Goal: Find specific page/section: Find specific page/section

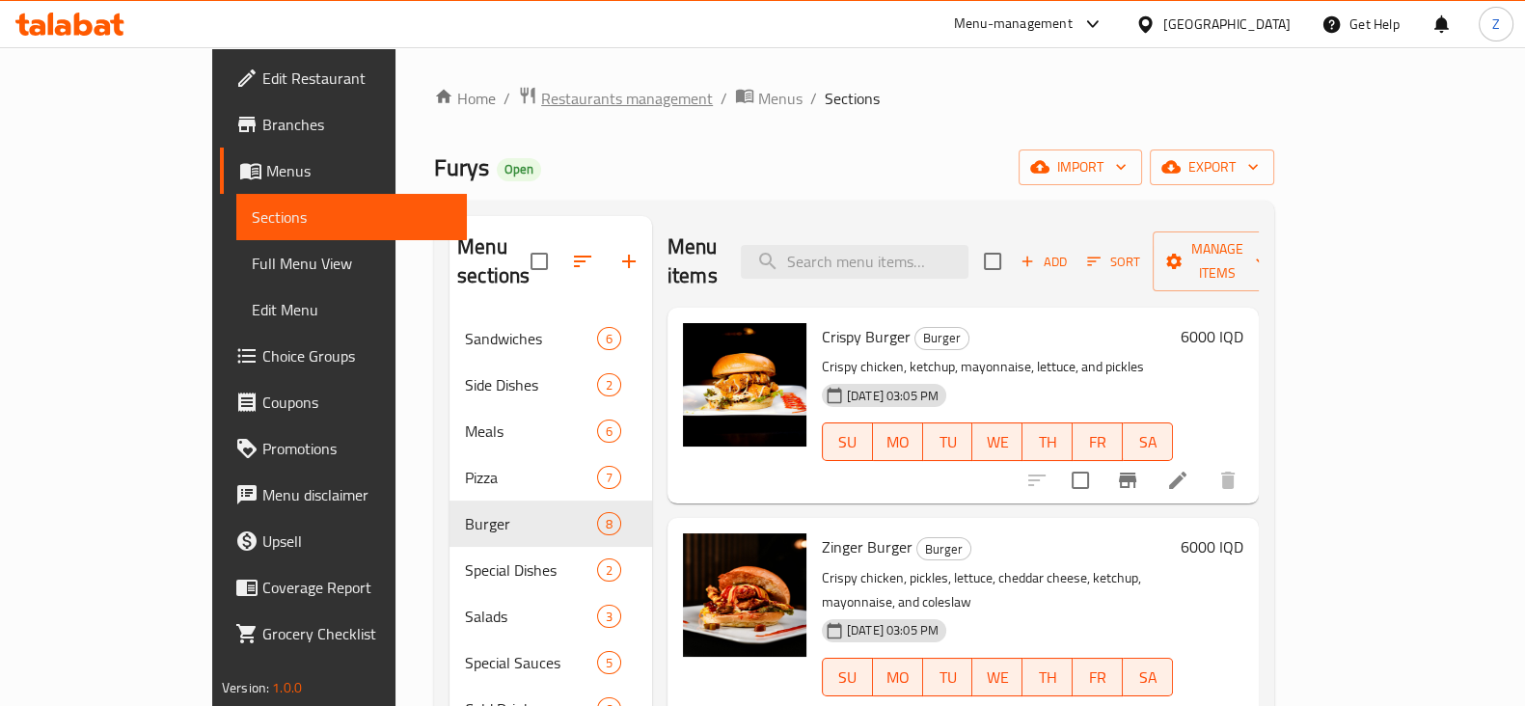
scroll to position [1027, 0]
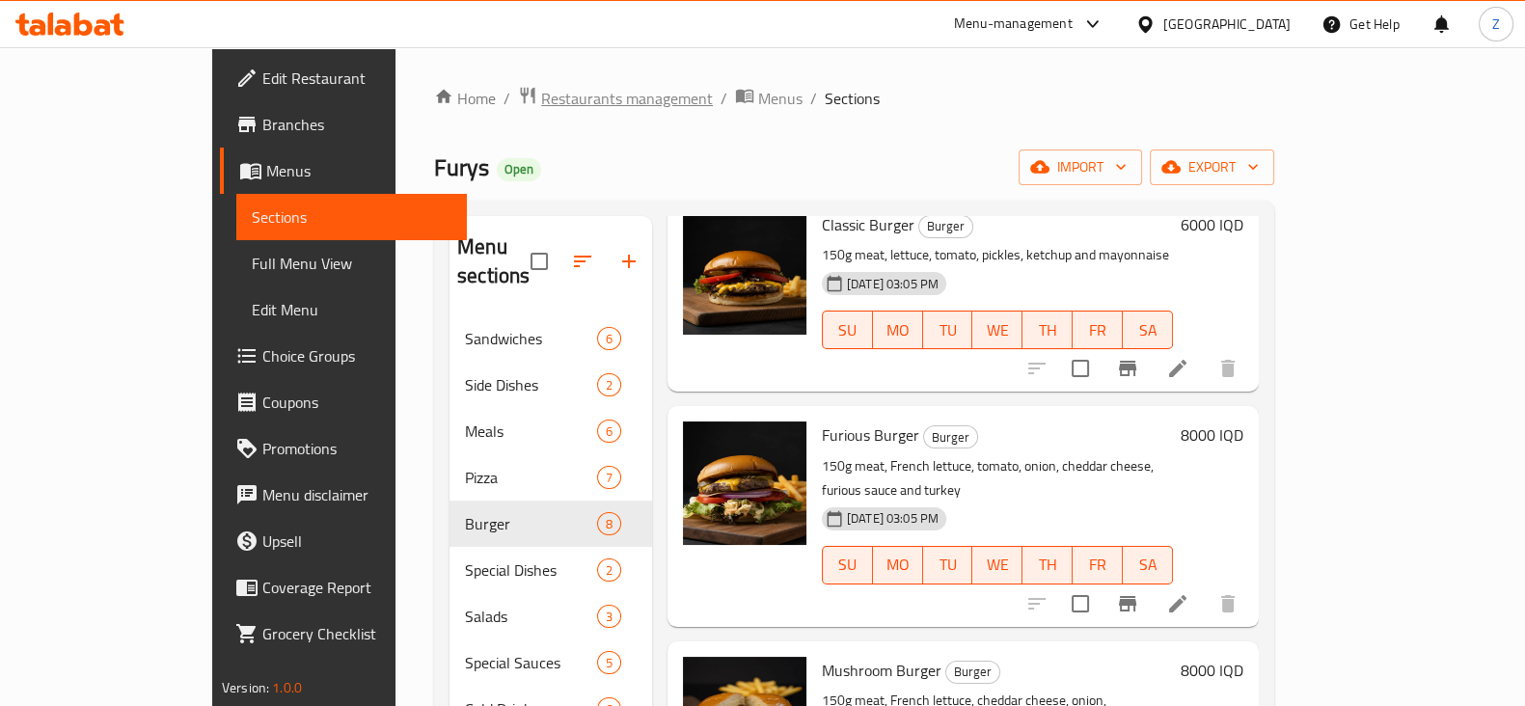
click at [541, 98] on span "Restaurants management" at bounding box center [627, 98] width 172 height 23
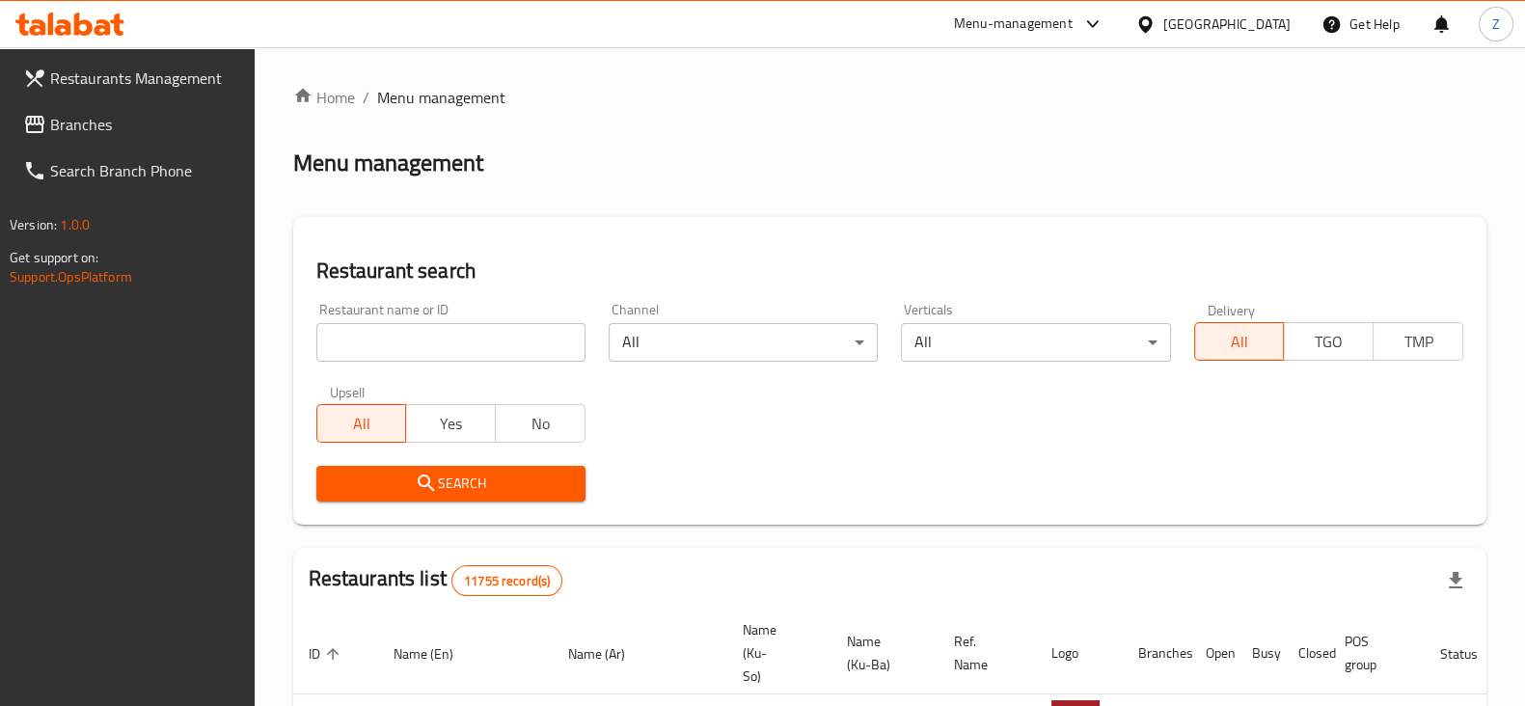
click at [484, 343] on div at bounding box center [762, 353] width 1525 height 706
click at [453, 340] on input "search" at bounding box center [450, 342] width 269 height 39
type input "[PERSON_NAME]"
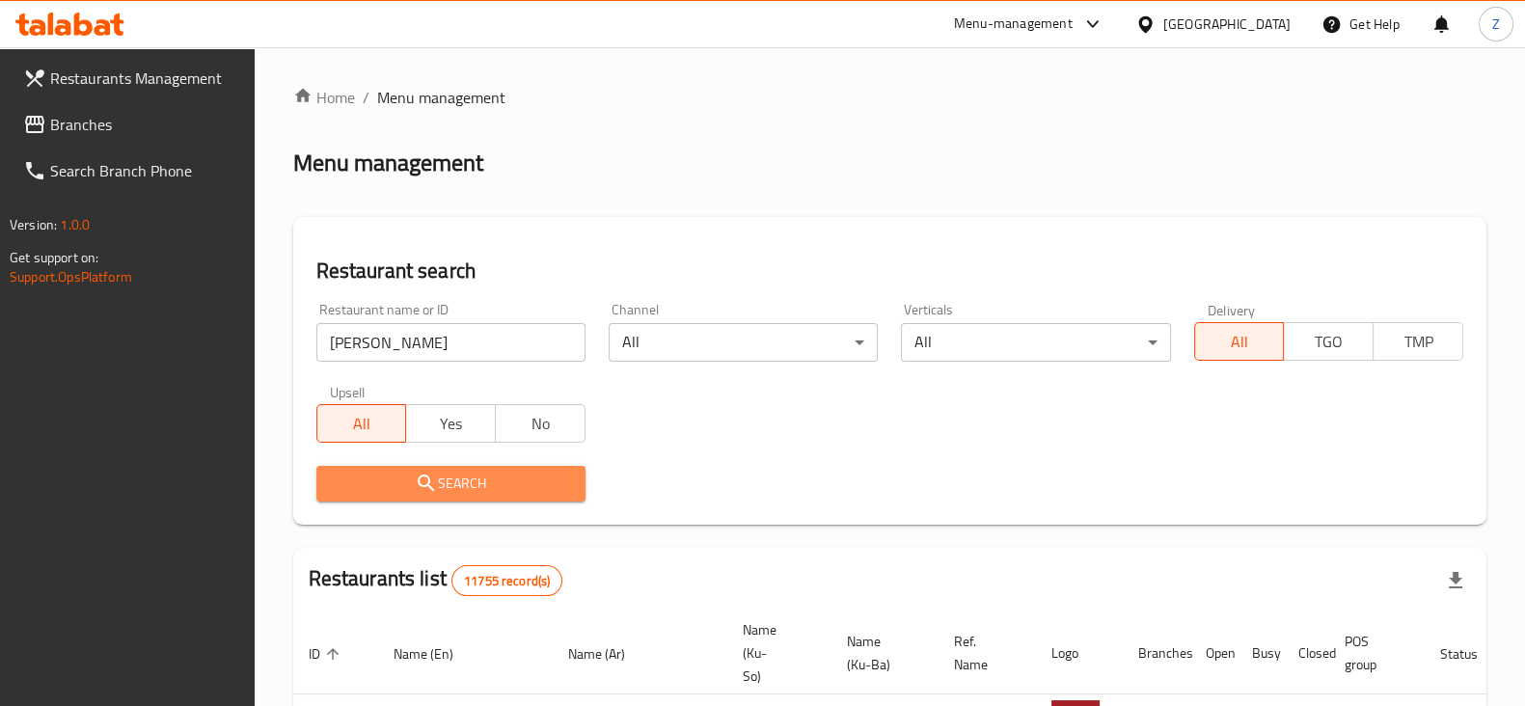
click at [453, 475] on span "Search" at bounding box center [451, 484] width 238 height 24
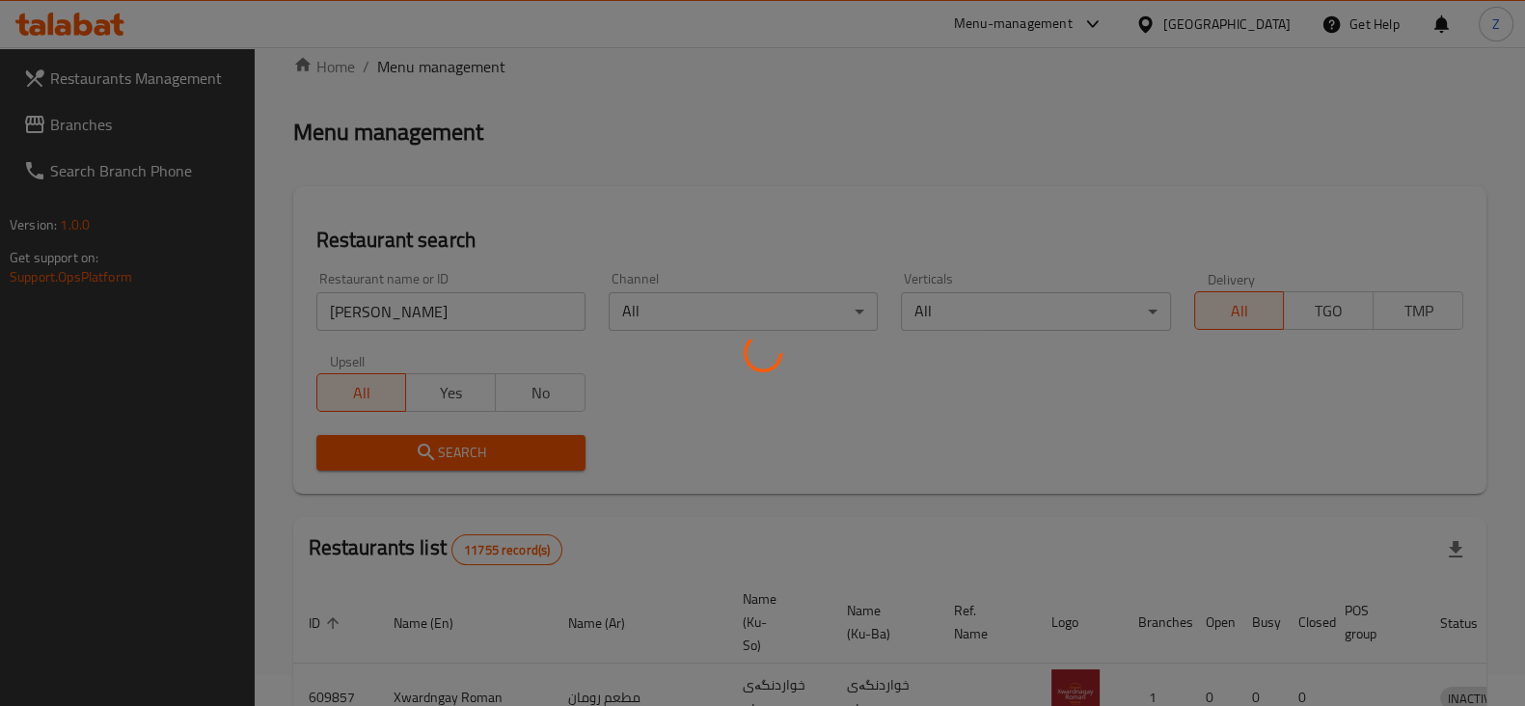
scroll to position [139, 0]
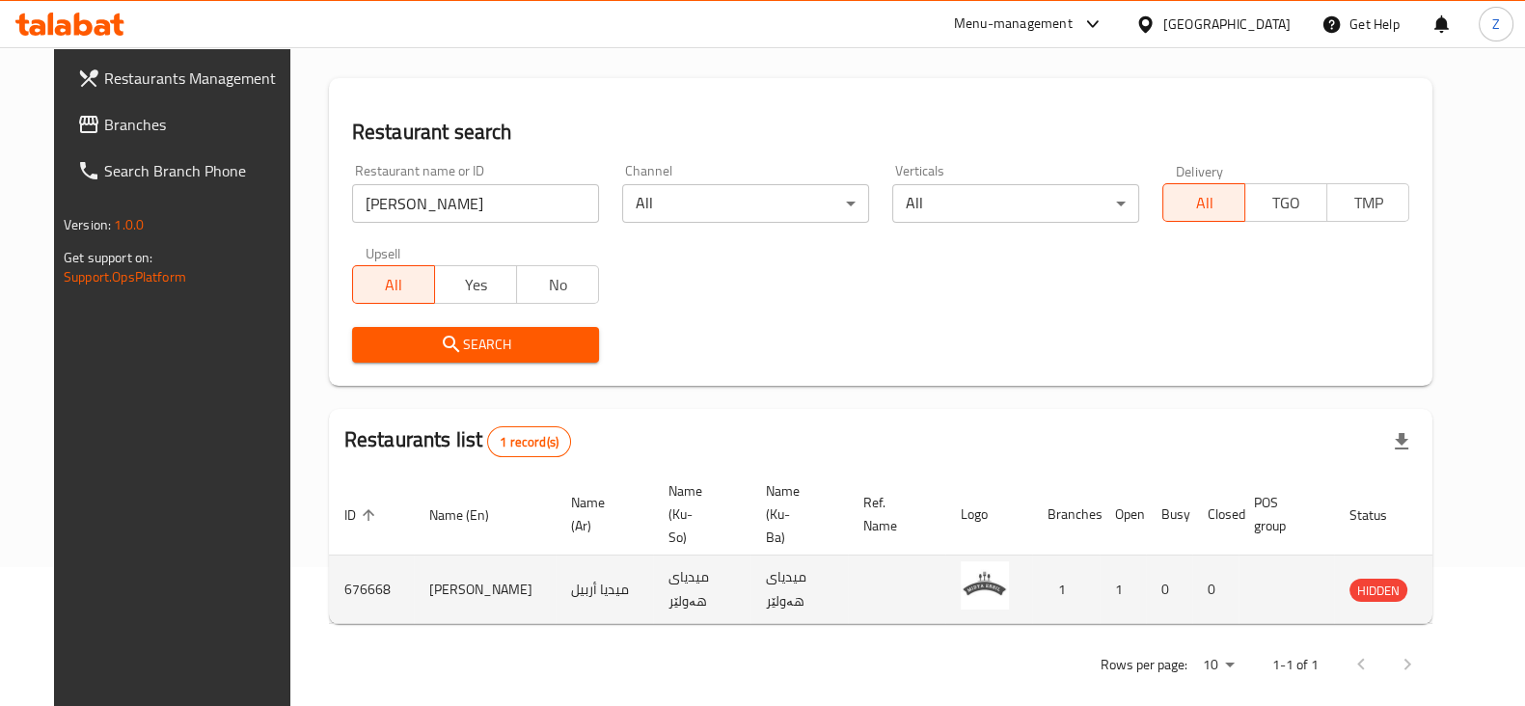
click at [344, 561] on td "676668" at bounding box center [371, 590] width 85 height 68
copy td "676668"
click at [440, 564] on td "[PERSON_NAME]" at bounding box center [485, 590] width 142 height 68
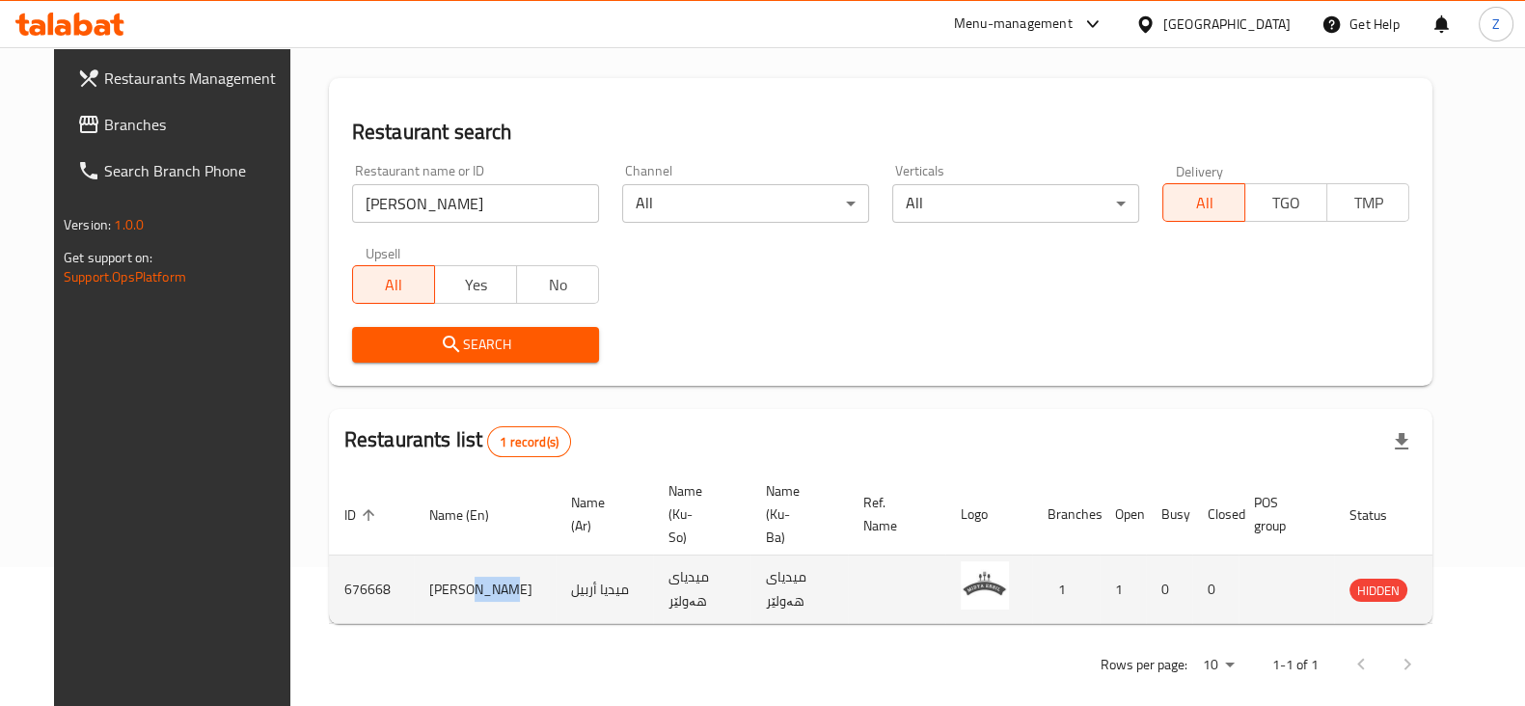
click at [440, 564] on td "[PERSON_NAME]" at bounding box center [485, 590] width 142 height 68
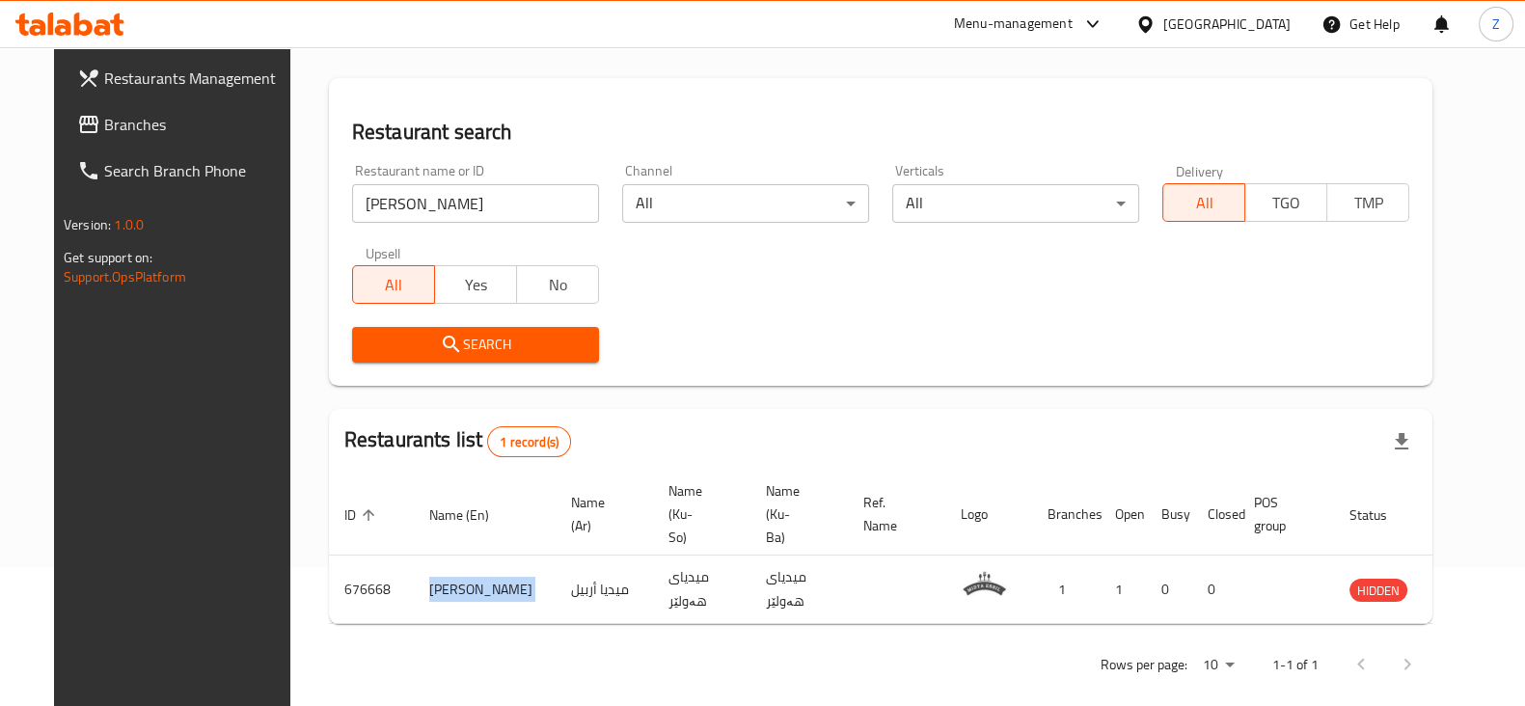
copy td "[PERSON_NAME]"
click at [426, 640] on div "Rows per page: 10 1-1 of 1" at bounding box center [881, 665] width 1104 height 50
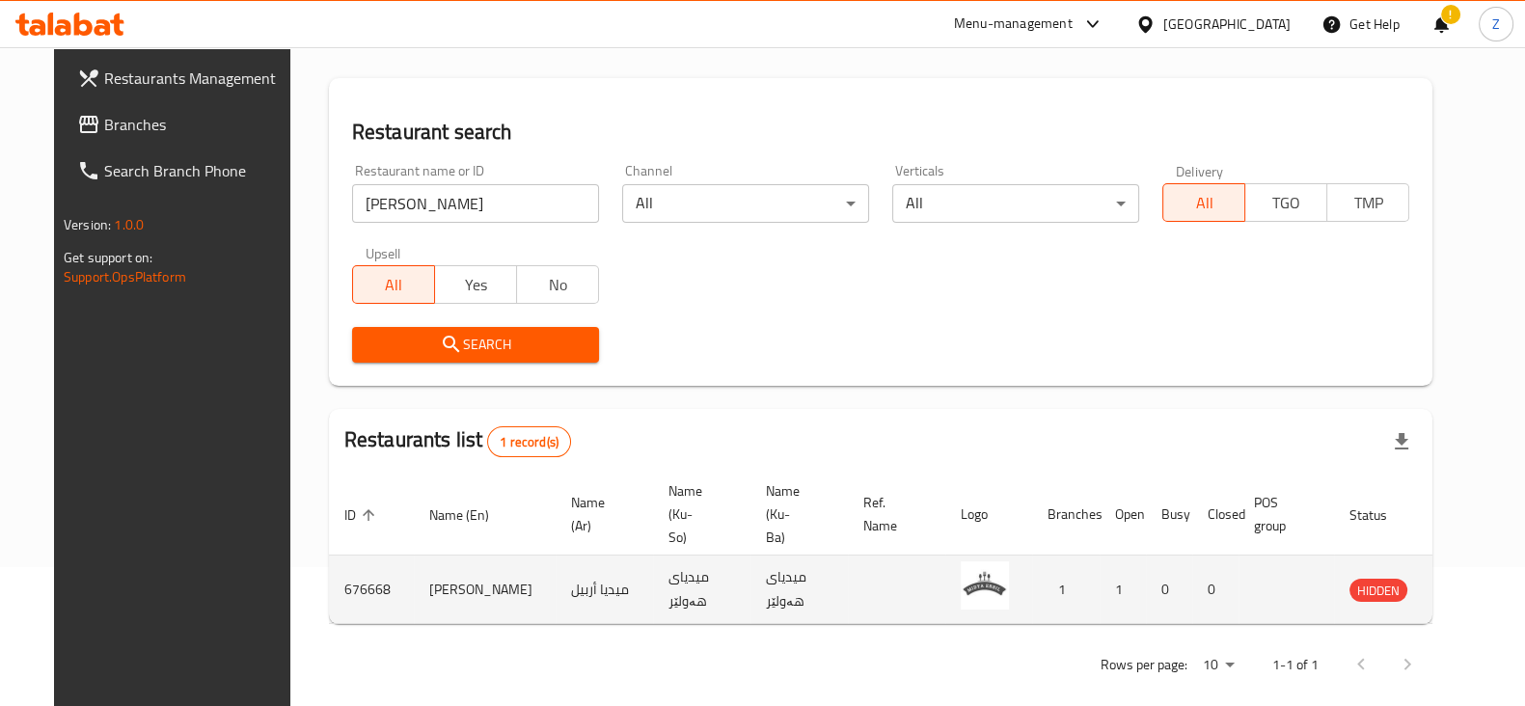
click at [434, 577] on td "[PERSON_NAME]" at bounding box center [485, 590] width 142 height 68
click at [435, 576] on td "[PERSON_NAME]" at bounding box center [485, 590] width 142 height 68
copy td "[PERSON_NAME]"
click at [330, 566] on td "676668" at bounding box center [371, 590] width 85 height 68
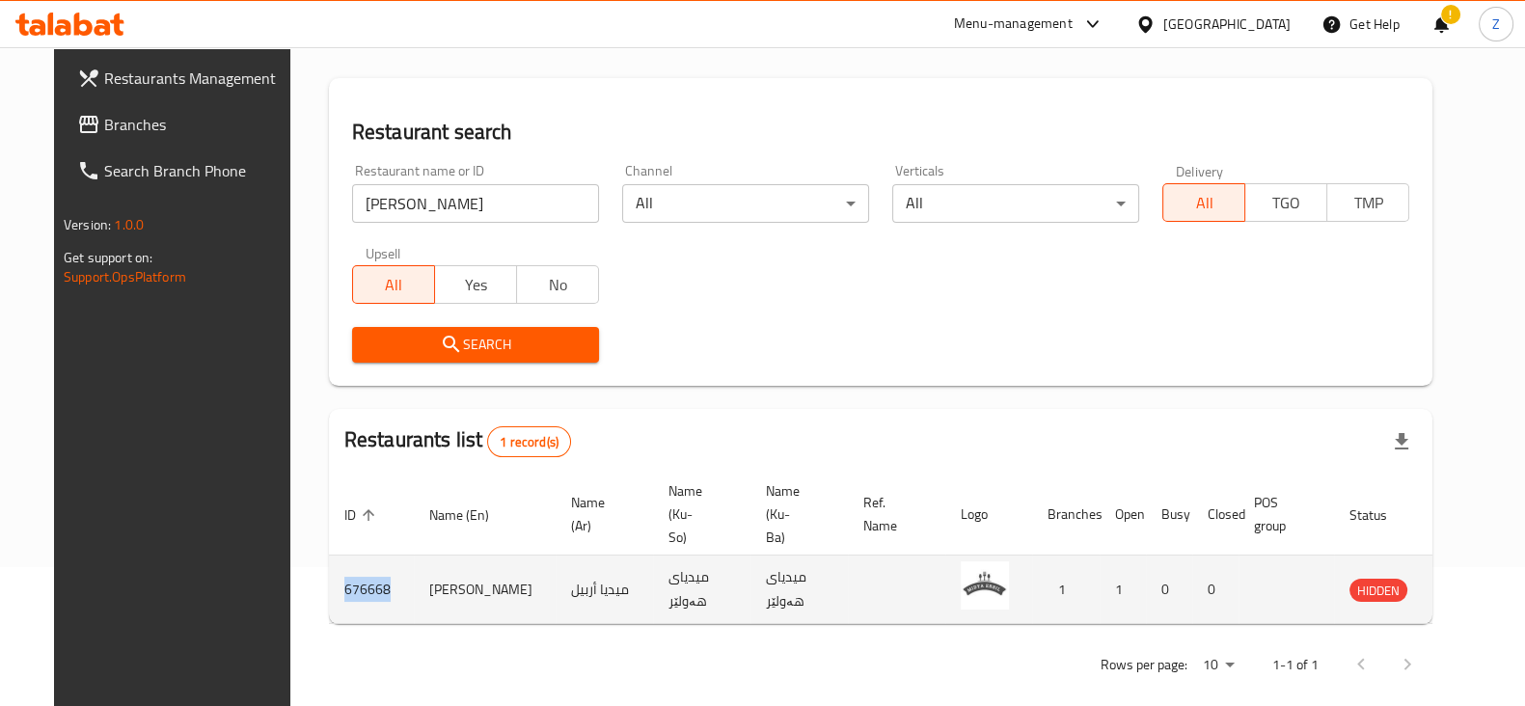
click at [330, 566] on td "676668" at bounding box center [371, 590] width 85 height 68
copy td "676668"
